Goal: Information Seeking & Learning: Learn about a topic

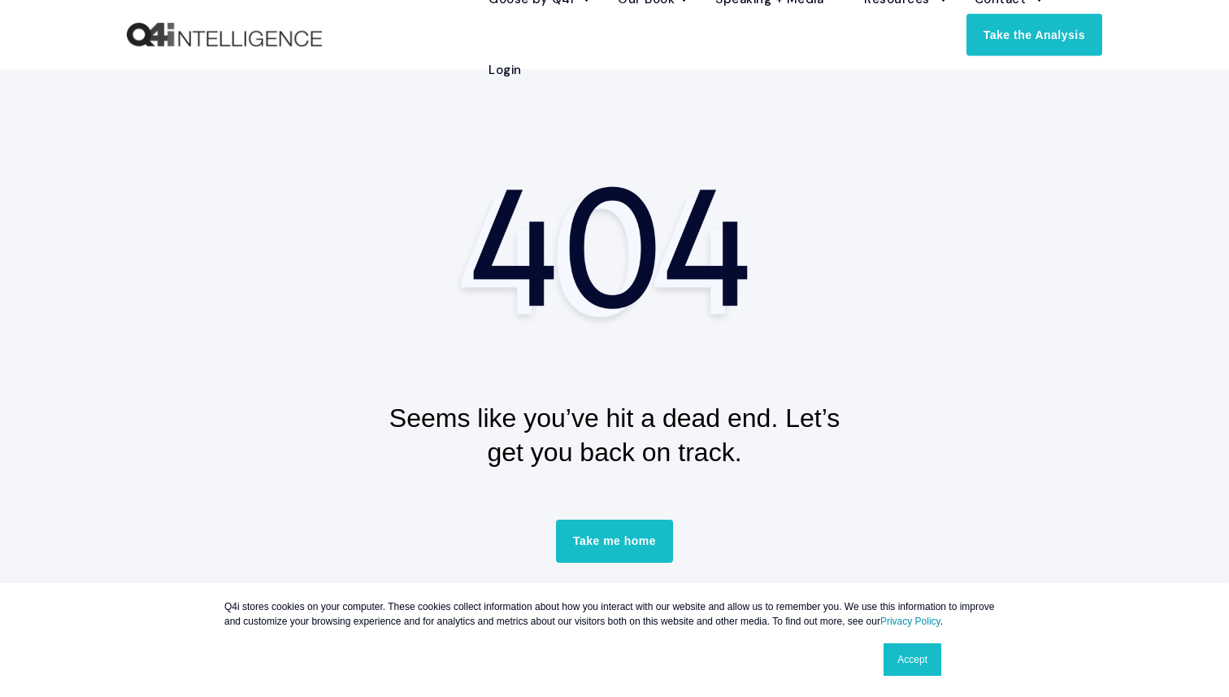
click at [904, 664] on link "Accept" at bounding box center [913, 659] width 58 height 33
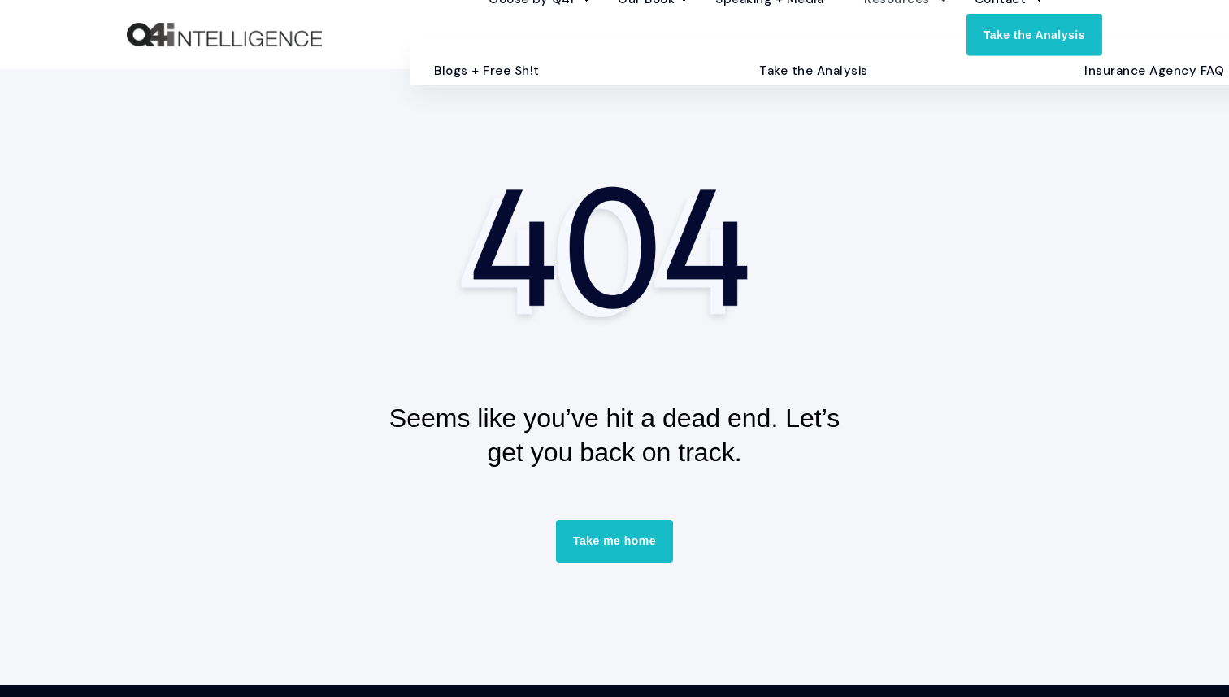
click at [495, 85] on link "Blogs + Free Sh!t" at bounding box center [572, 71] width 301 height 28
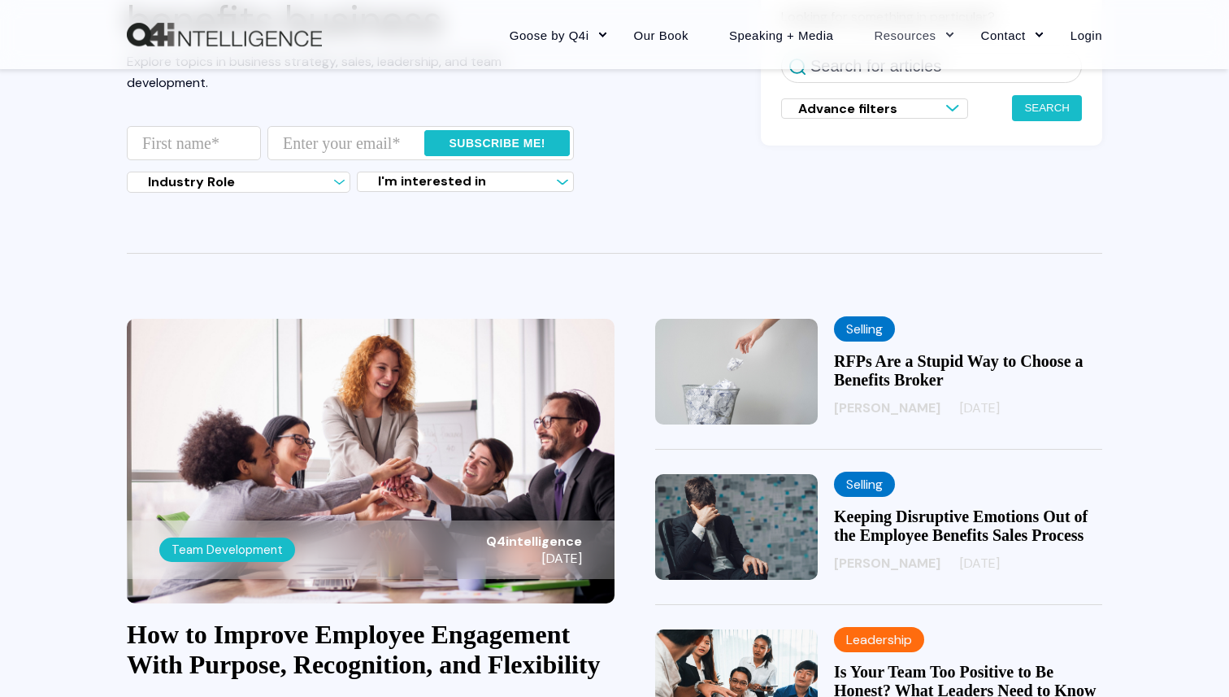
scroll to position [210, 0]
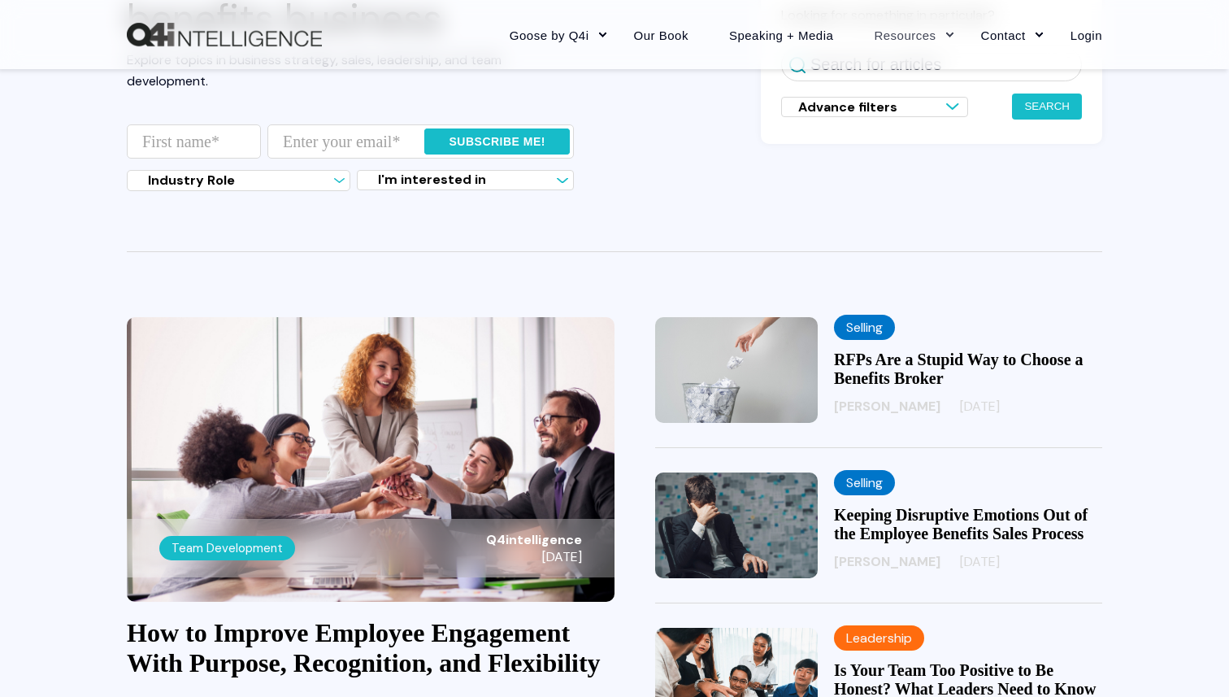
click at [745, 367] on img at bounding box center [736, 370] width 163 height 106
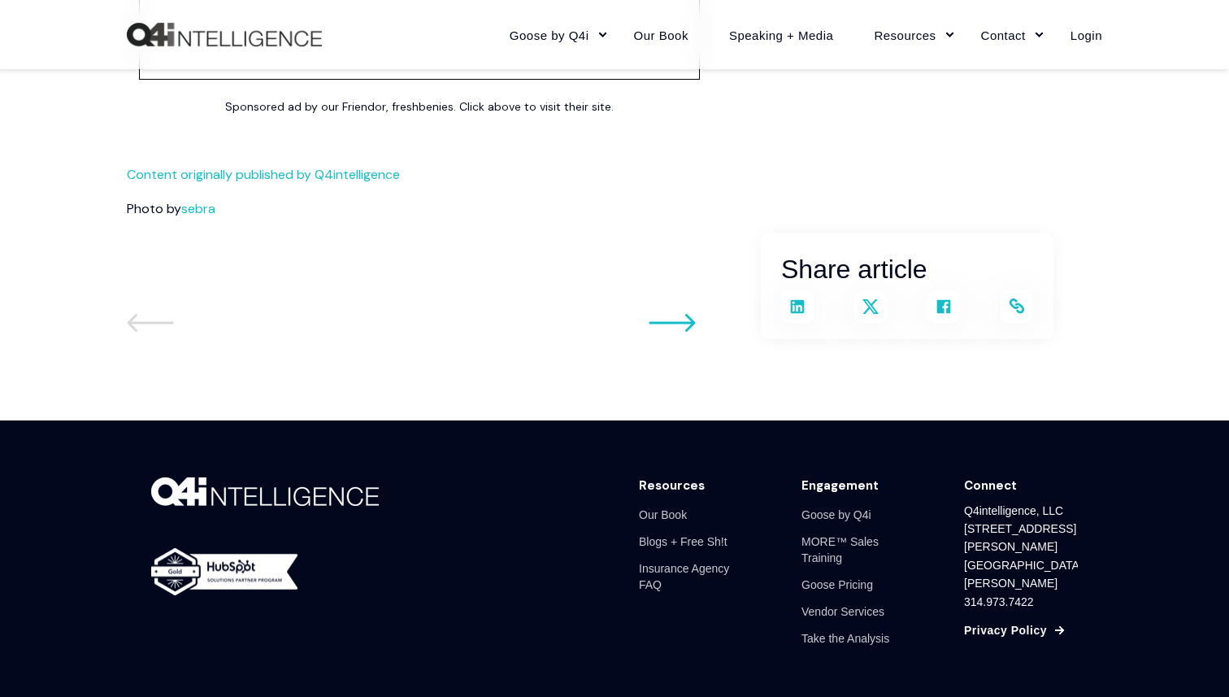
scroll to position [3772, 0]
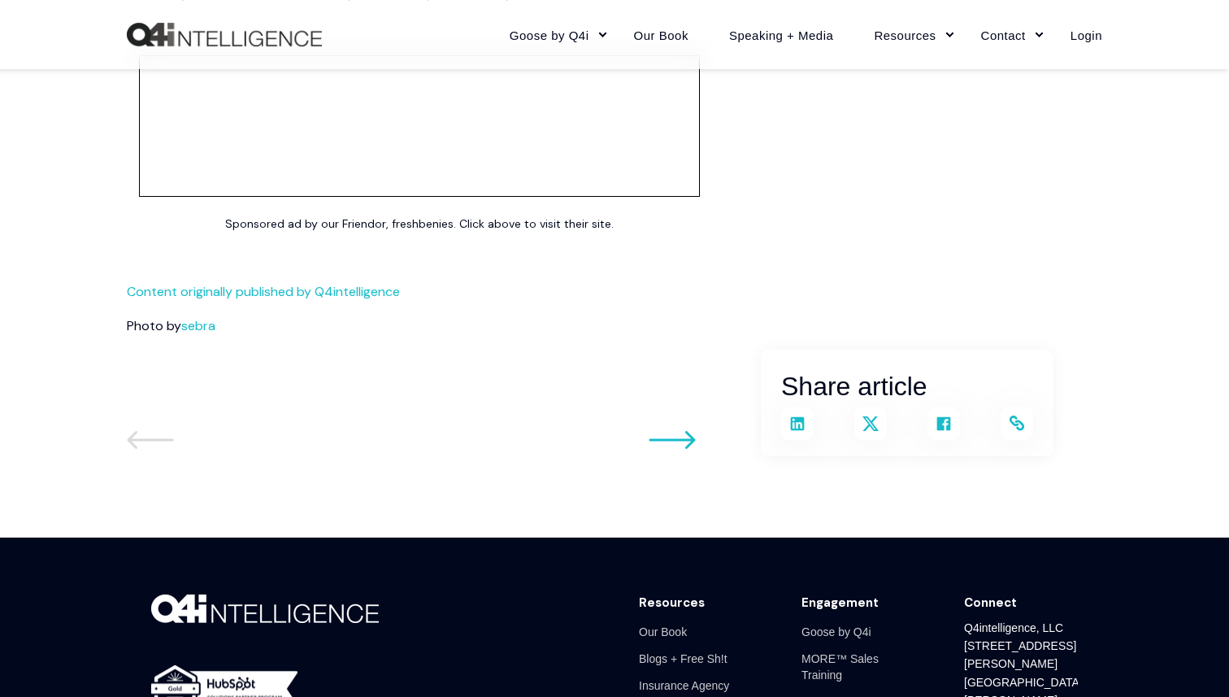
click at [684, 441] on icon at bounding box center [672, 440] width 47 height 20
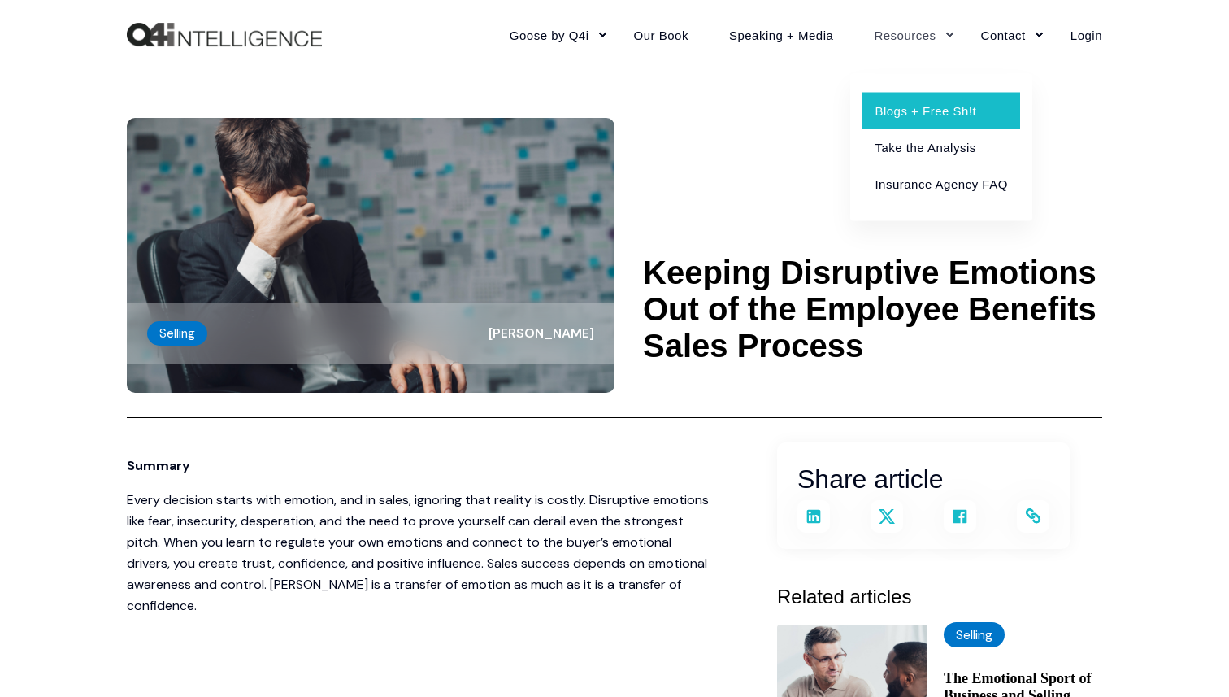
click at [914, 111] on link "Blogs + Free Sh!t" at bounding box center [940, 110] width 157 height 37
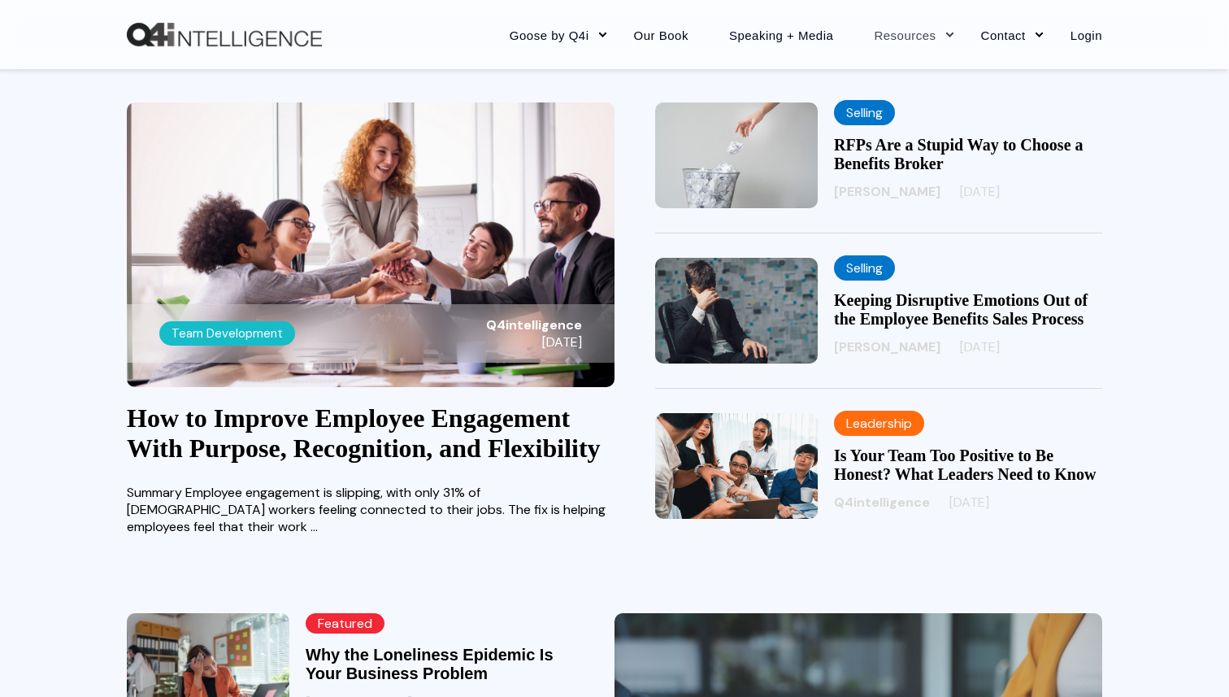
scroll to position [474, 0]
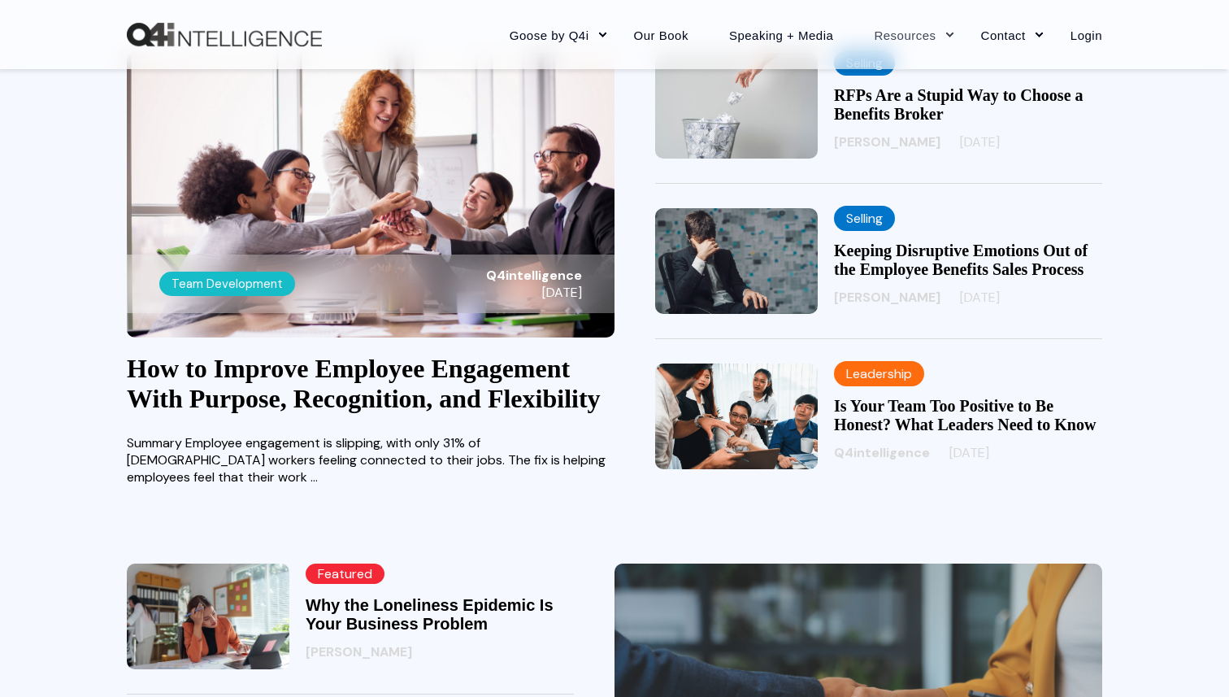
click at [311, 287] on div "Team Development Q4intelligence 09/11/25" at bounding box center [371, 283] width 488 height 59
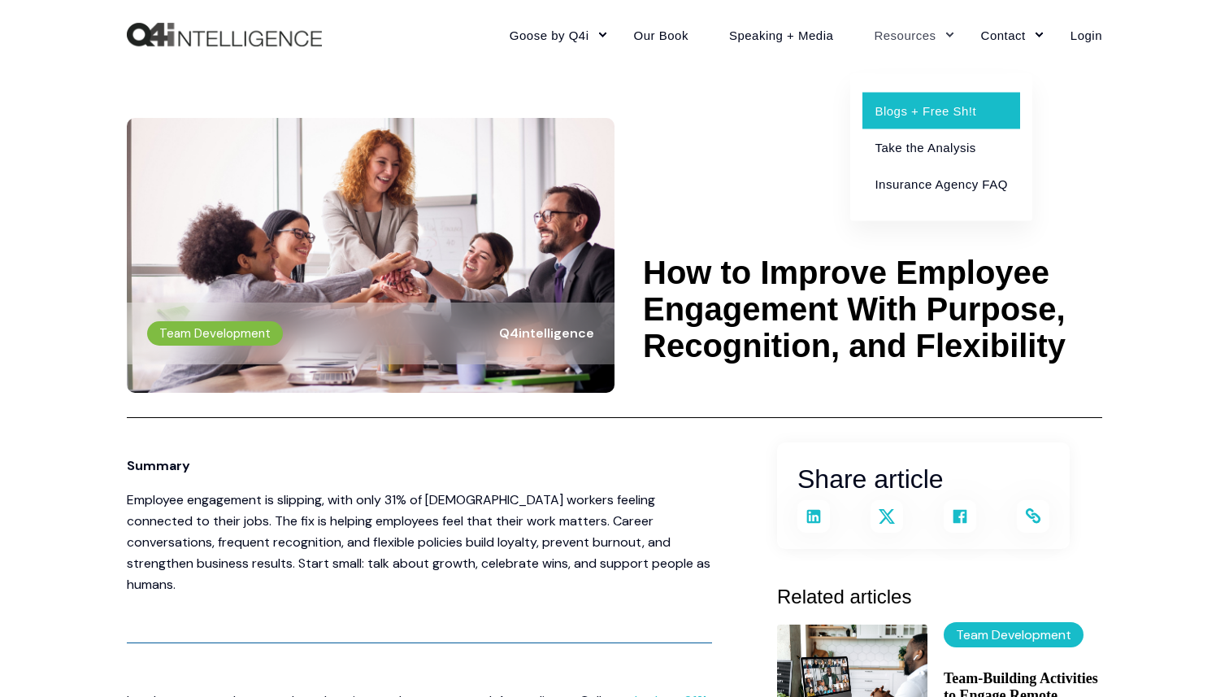
click at [913, 111] on link "Blogs + Free Sh!t" at bounding box center [940, 110] width 157 height 37
